Goal: Task Accomplishment & Management: Manage account settings

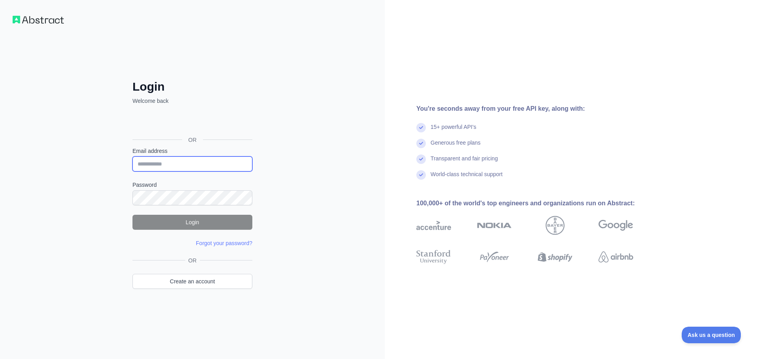
type input "**********"
click at [189, 222] on button "Login" at bounding box center [193, 222] width 120 height 15
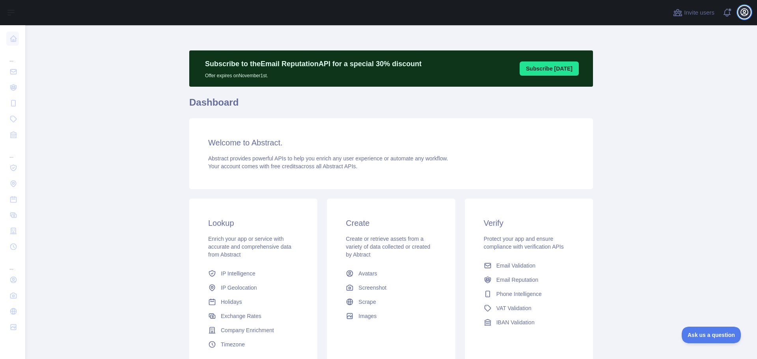
click at [741, 11] on icon "button" at bounding box center [744, 11] width 9 height 9
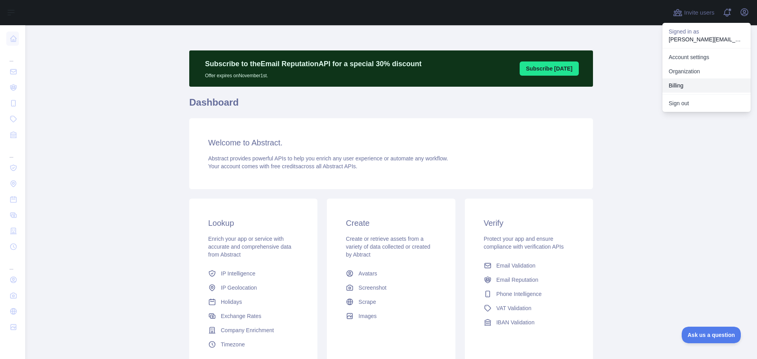
click at [671, 86] on button "Billing" at bounding box center [707, 85] width 88 height 14
